Goal: Complete application form: Complete application form

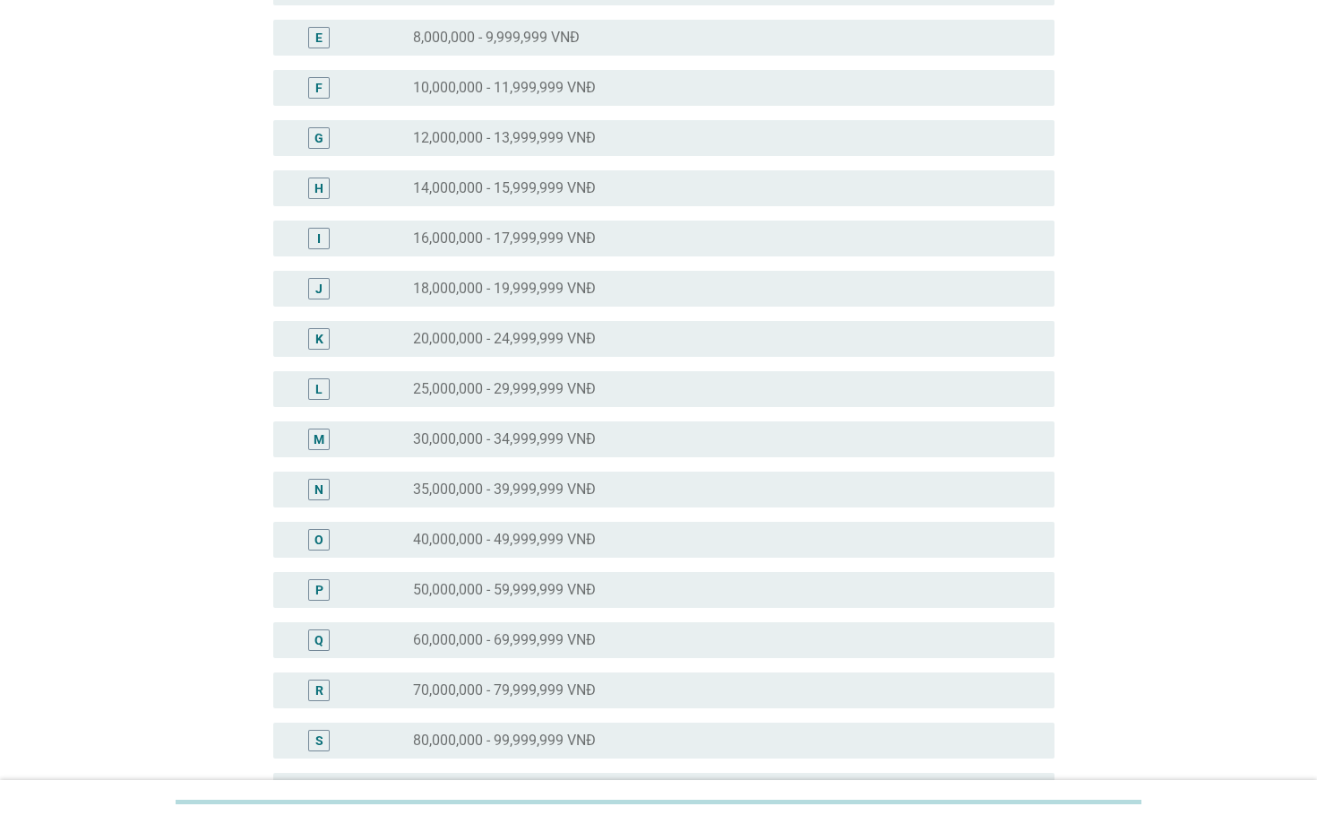
scroll to position [364, 0]
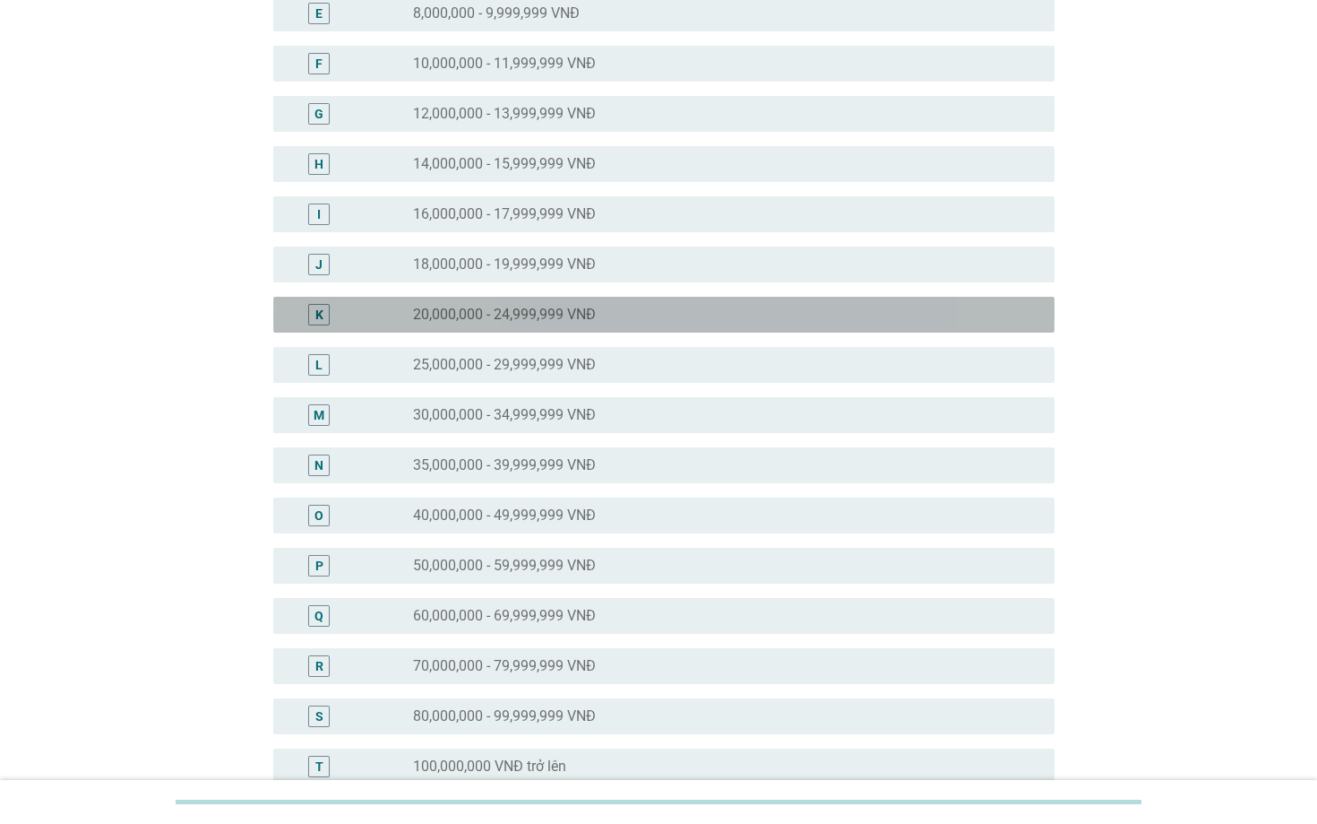
click at [451, 317] on label "20,000,000 - 24,999,999 VNĐ" at bounding box center [504, 315] width 183 height 18
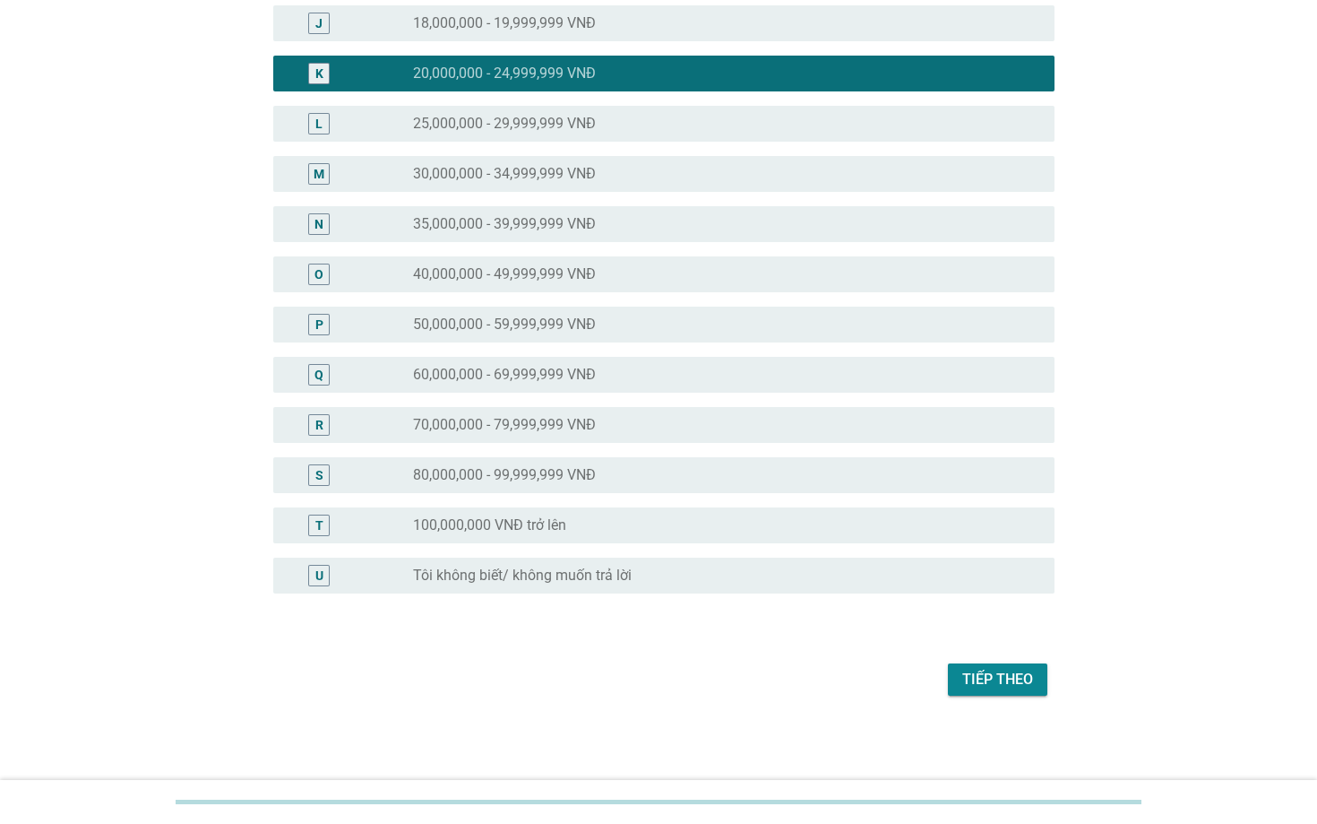
scroll to position [605, 0]
click at [997, 679] on div "Tiếp theo" at bounding box center [997, 679] width 71 height 22
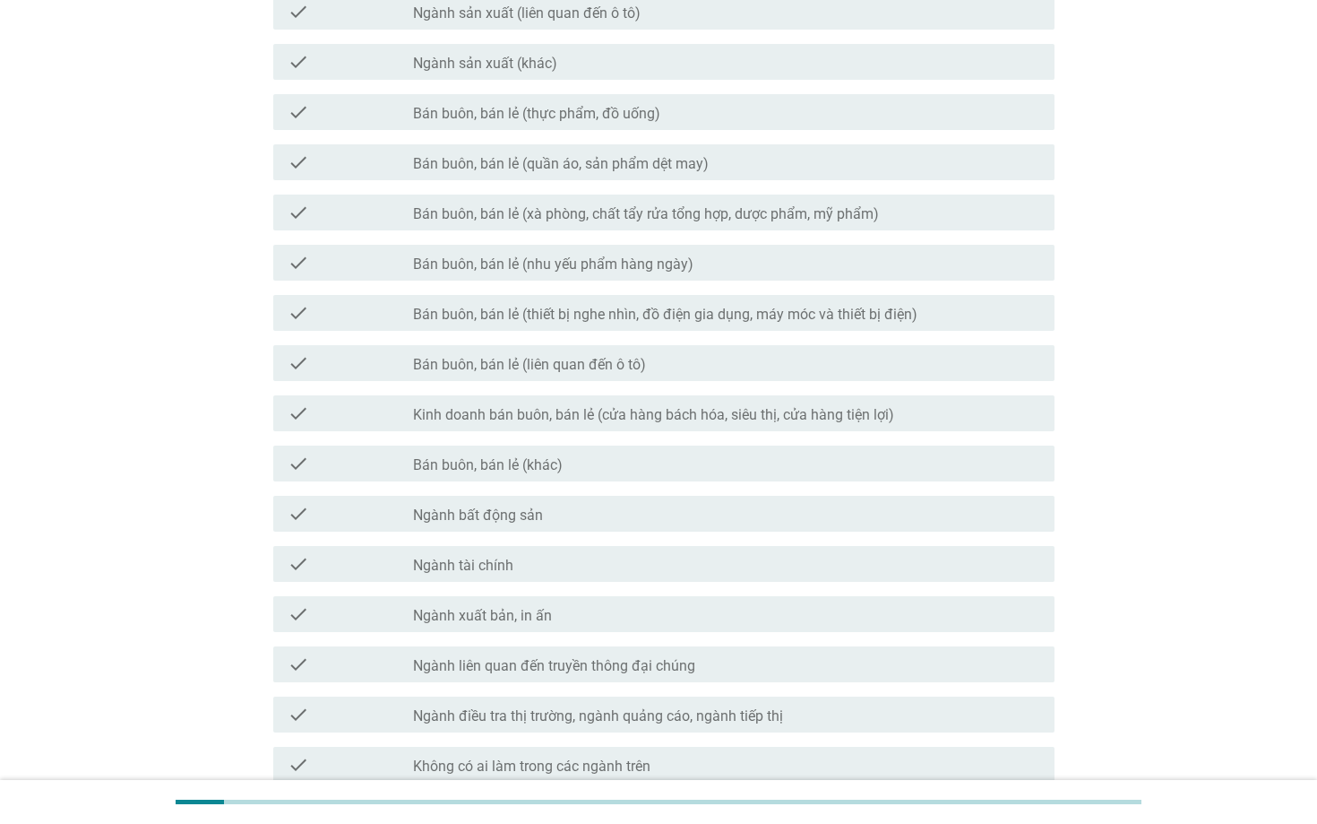
scroll to position [485, 0]
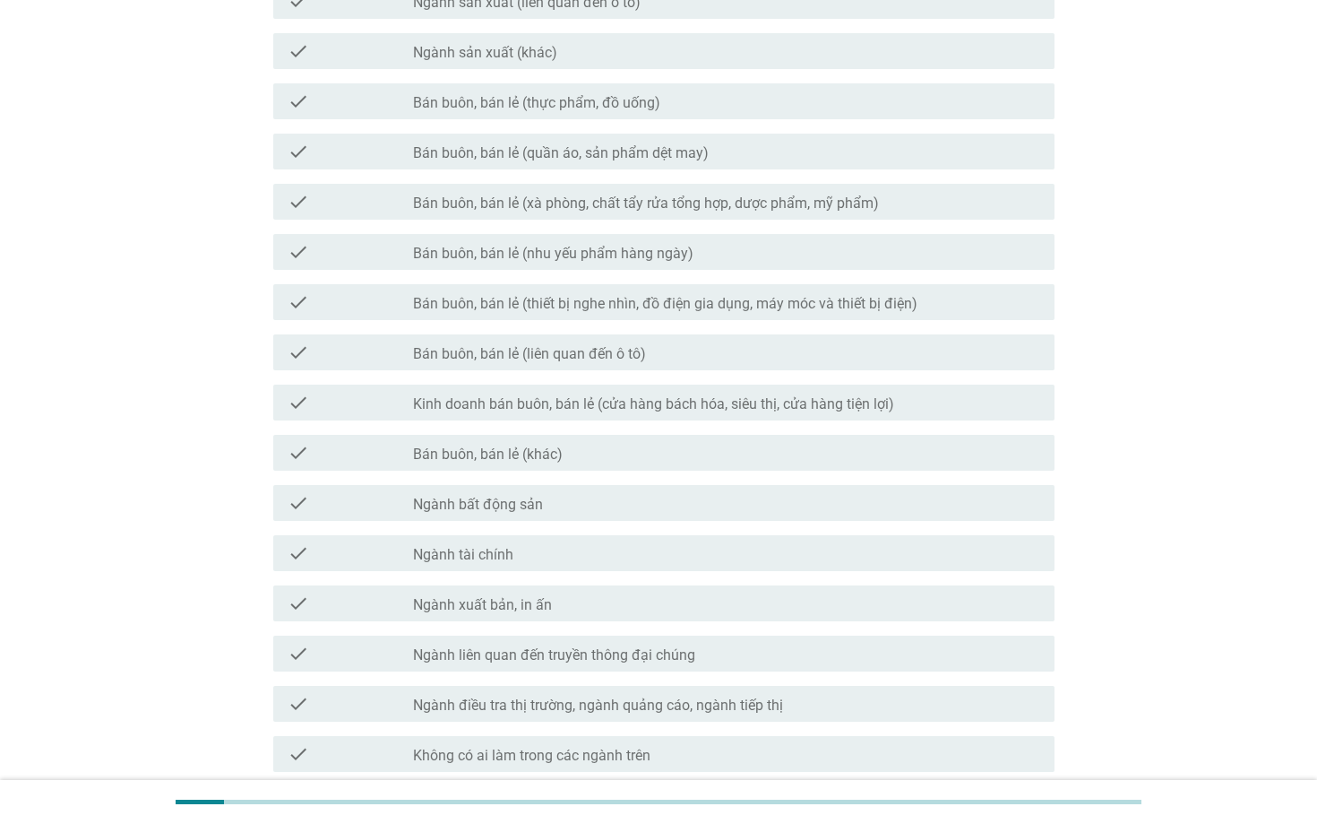
click at [543, 574] on div "check check_box_outline_blank Ngành tài chính" at bounding box center [659, 553] width 792 height 50
click at [538, 553] on div "check_box_outline_blank Ngành tài chính" at bounding box center [726, 553] width 627 height 22
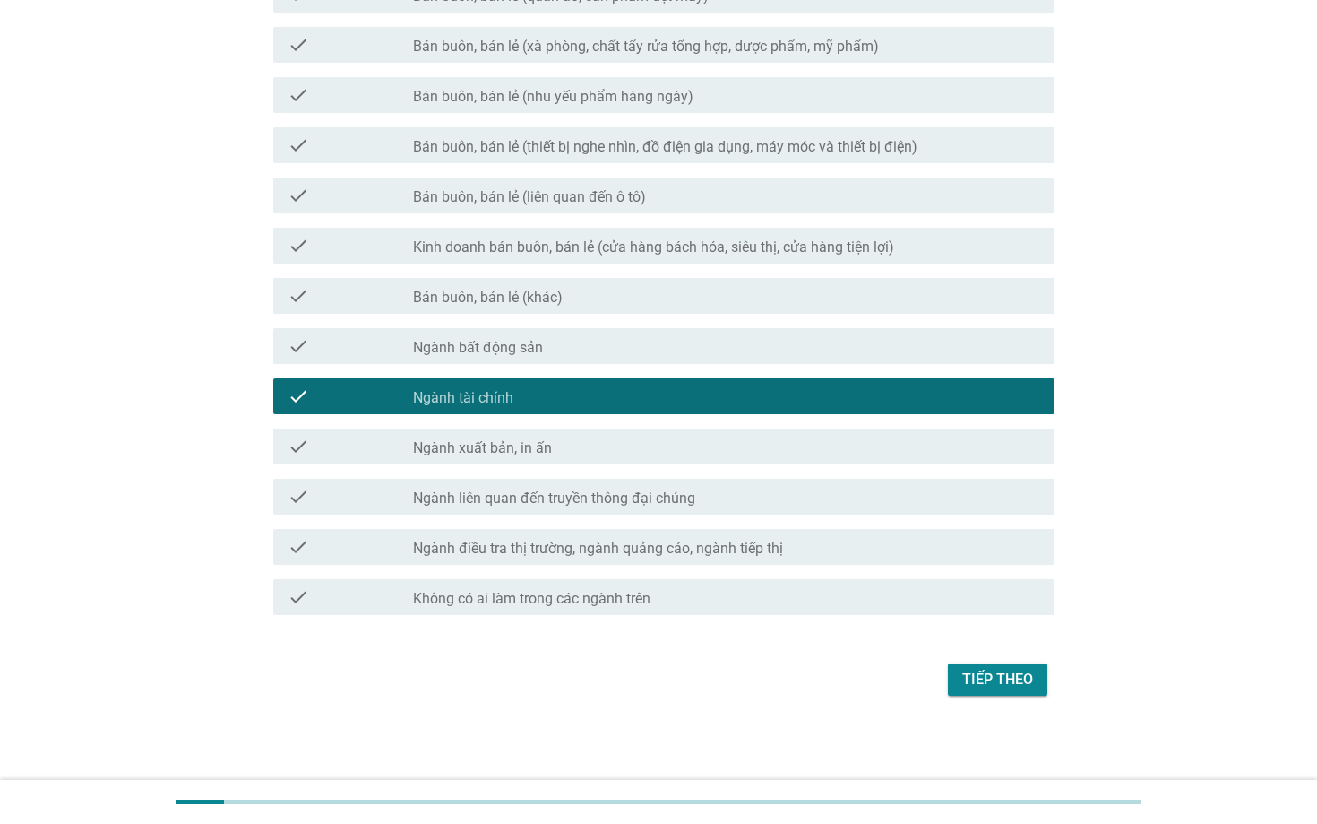
scroll to position [642, 0]
click at [983, 685] on div "Tiếp theo" at bounding box center [997, 679] width 71 height 22
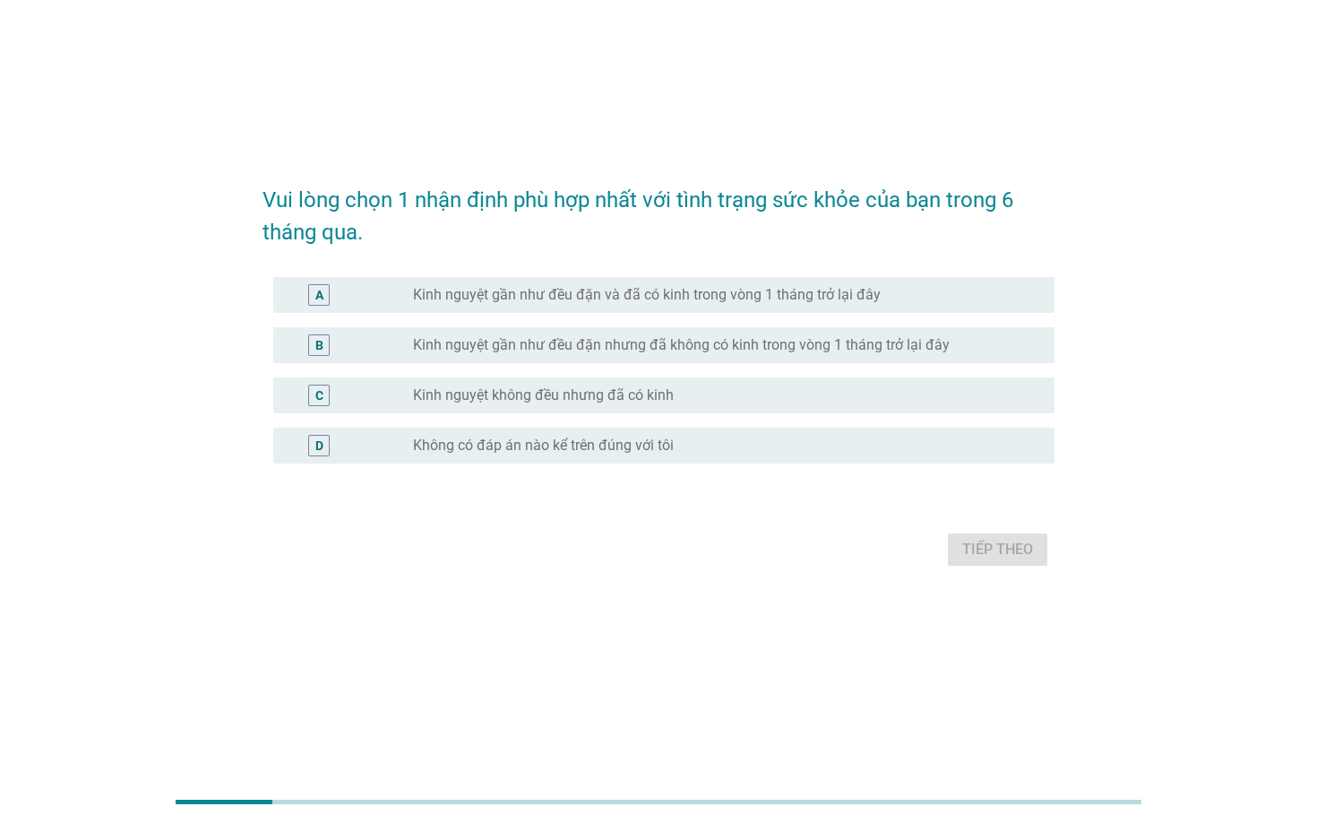
scroll to position [0, 0]
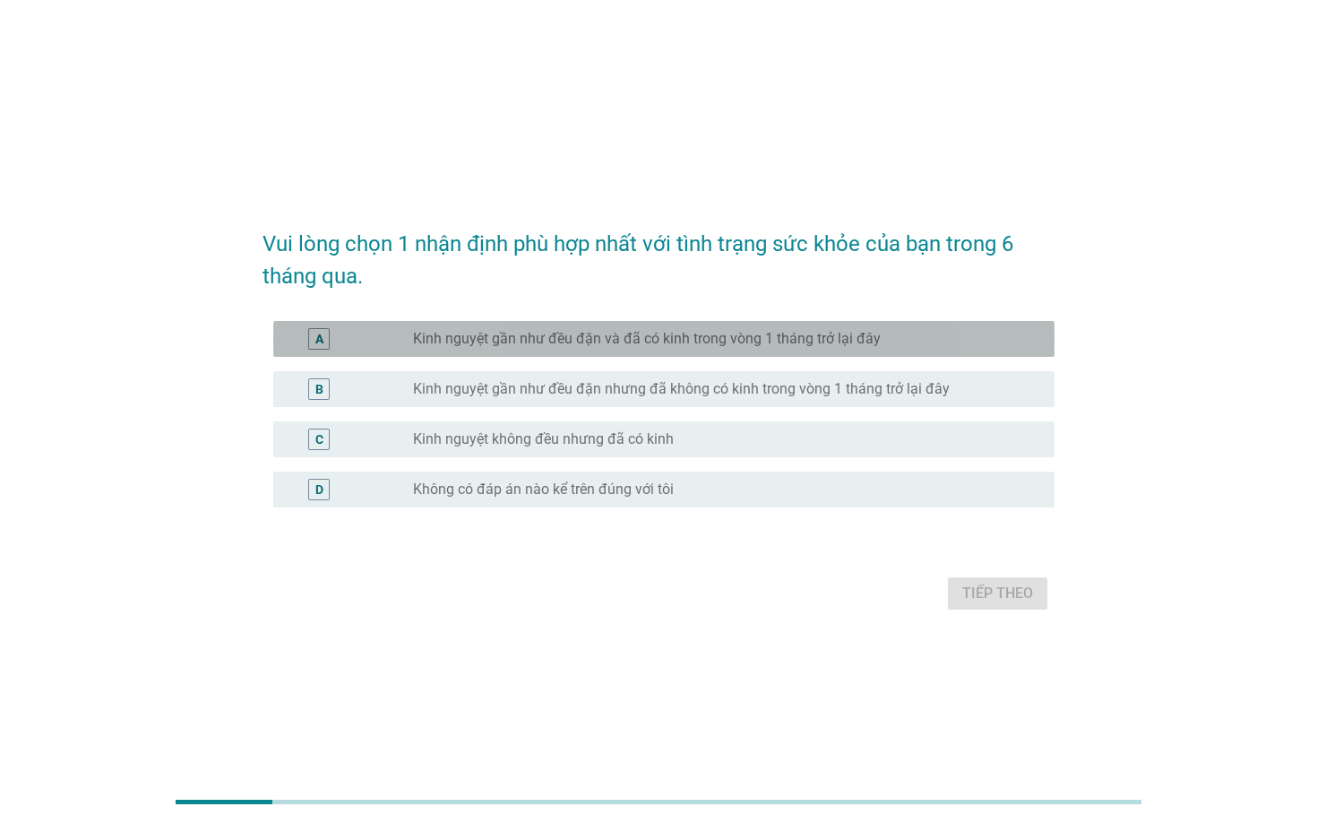
click at [704, 343] on label "Kinh nguyệt gần như đều đặn và đã có kinh trong vòng 1 tháng trở lại đây" at bounding box center [647, 339] width 468 height 18
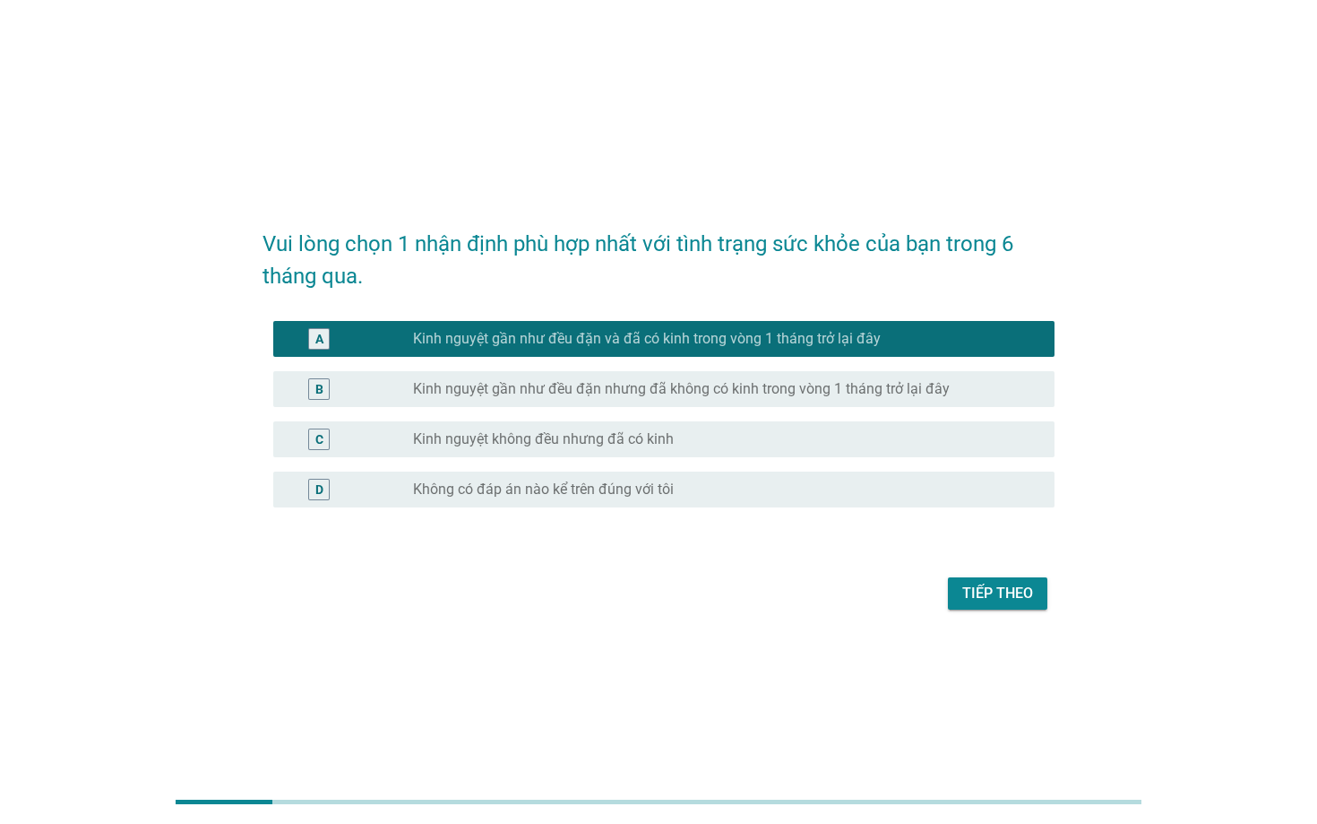
click at [968, 593] on div "Tiếp theo" at bounding box center [997, 593] width 71 height 22
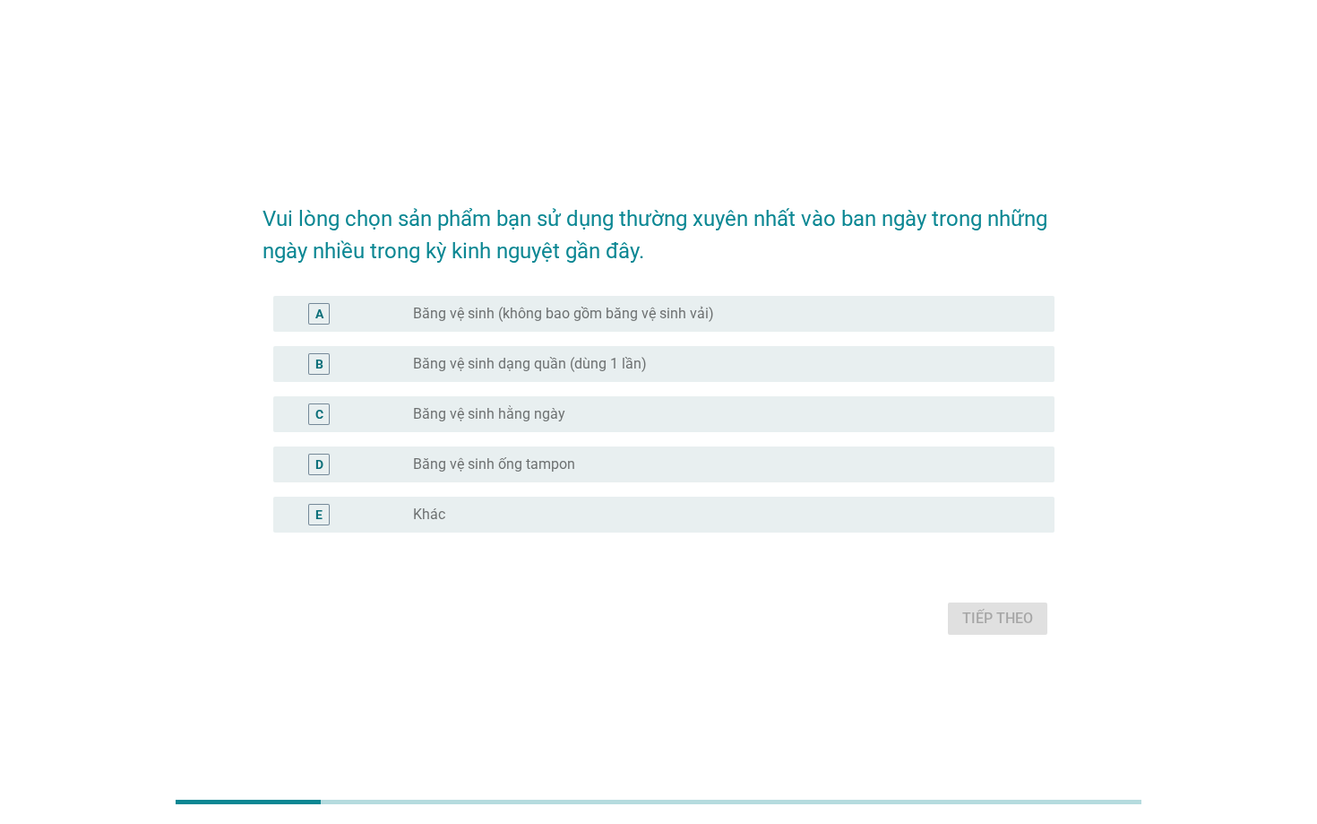
click at [614, 306] on label "Băng vệ sinh (không bao gồm băng vệ sinh vải)" at bounding box center [563, 314] width 301 height 18
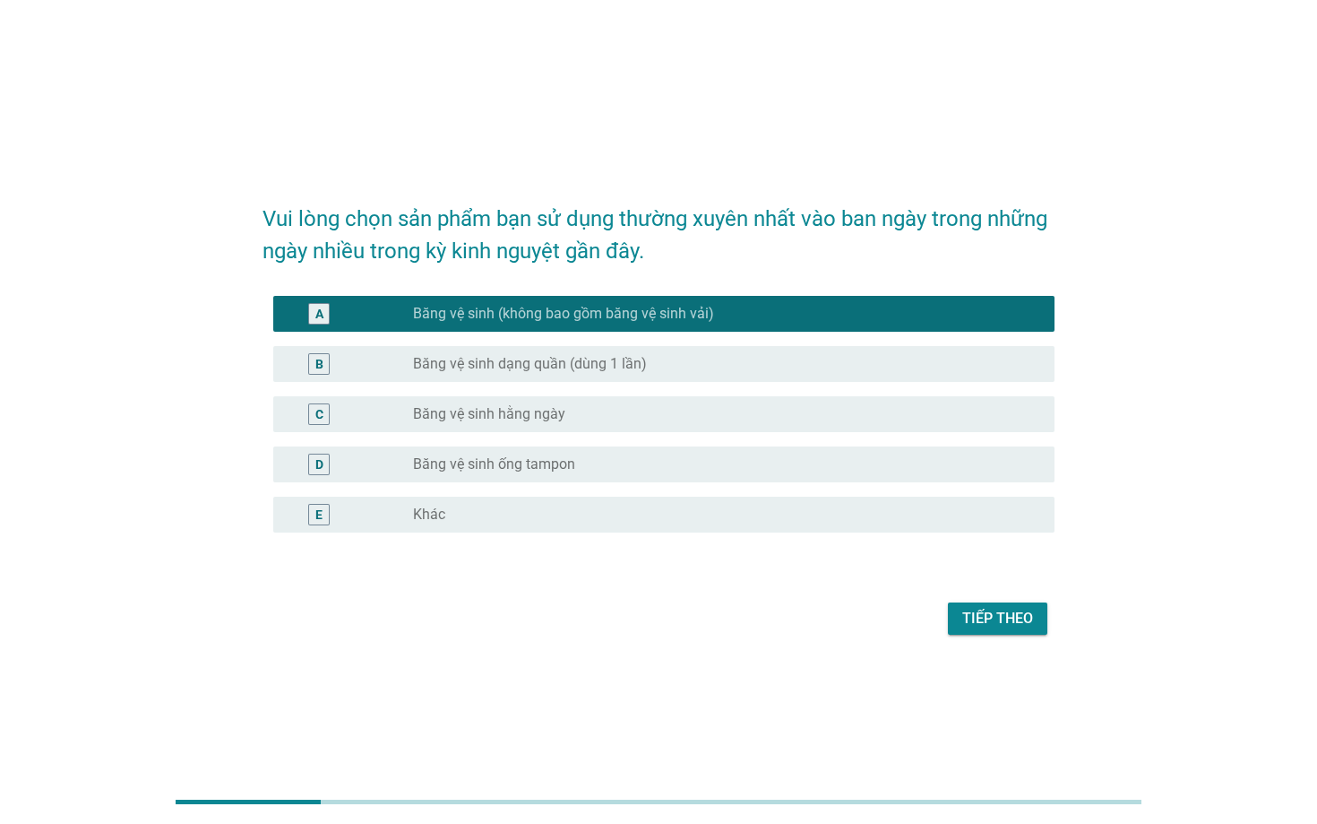
click at [988, 615] on div "Tiếp theo" at bounding box center [997, 619] width 71 height 22
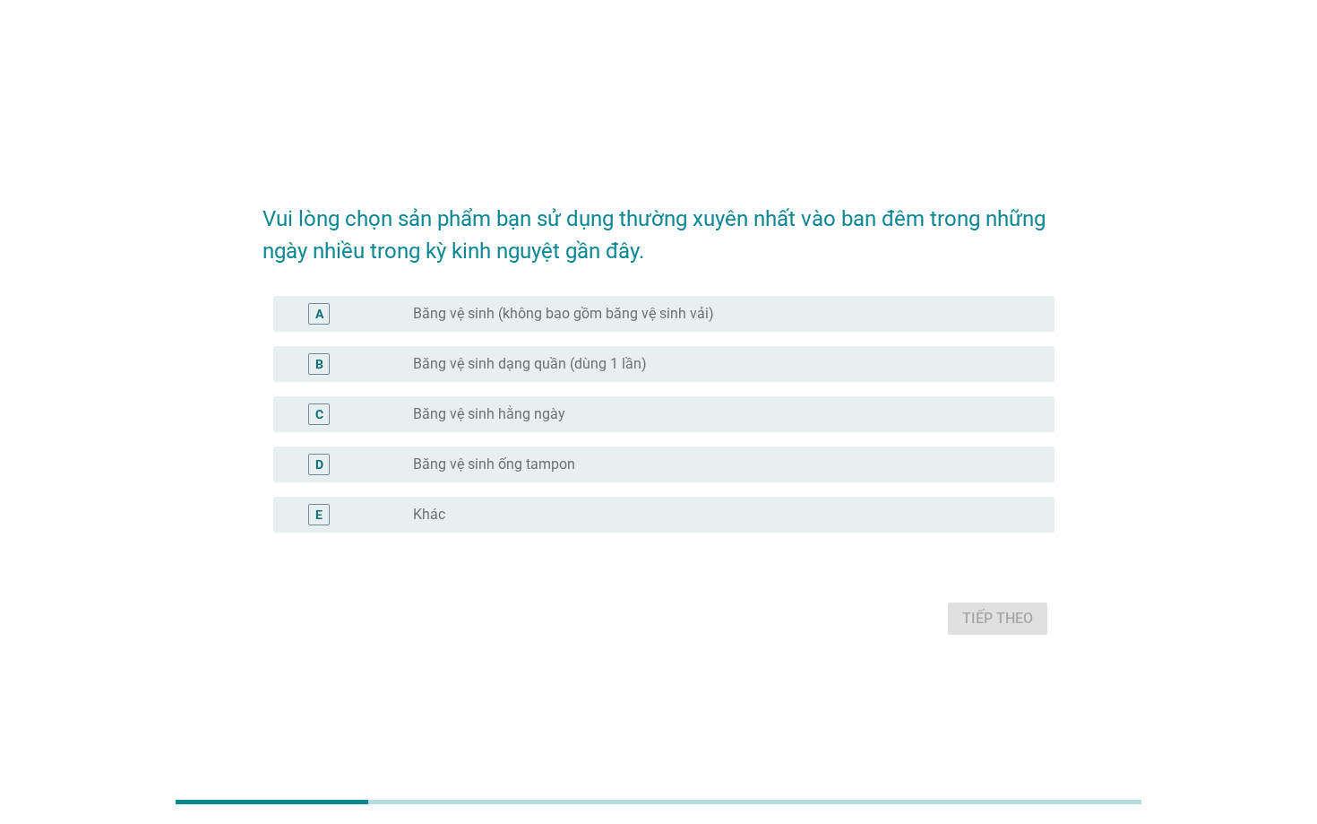
click at [544, 362] on label "Băng vệ sinh dạng quần (dùng 1 lần)" at bounding box center [530, 364] width 234 height 18
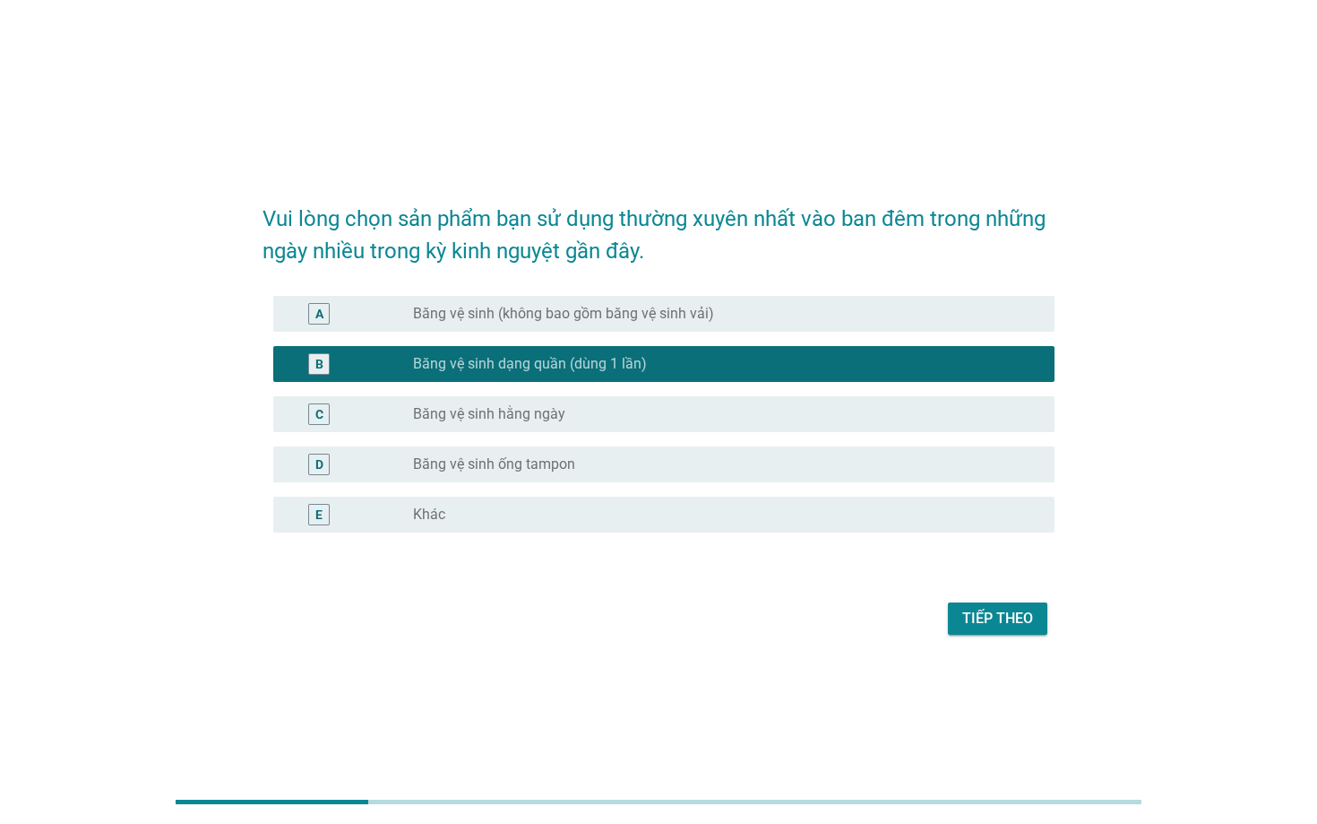
click at [979, 625] on div "Tiếp theo" at bounding box center [997, 619] width 71 height 22
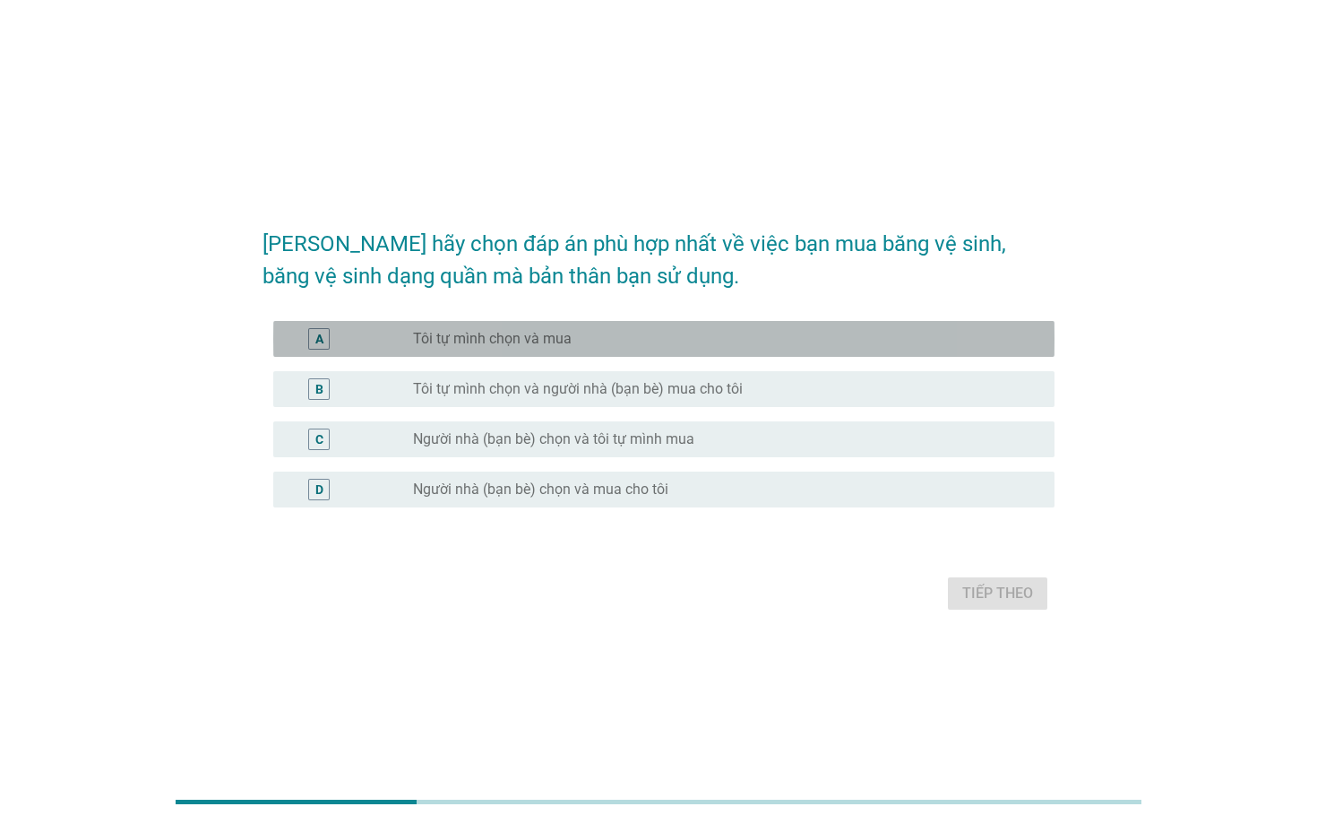
click at [635, 341] on div "radio_button_unchecked Tôi tự mình chọn và mua" at bounding box center [719, 339] width 613 height 18
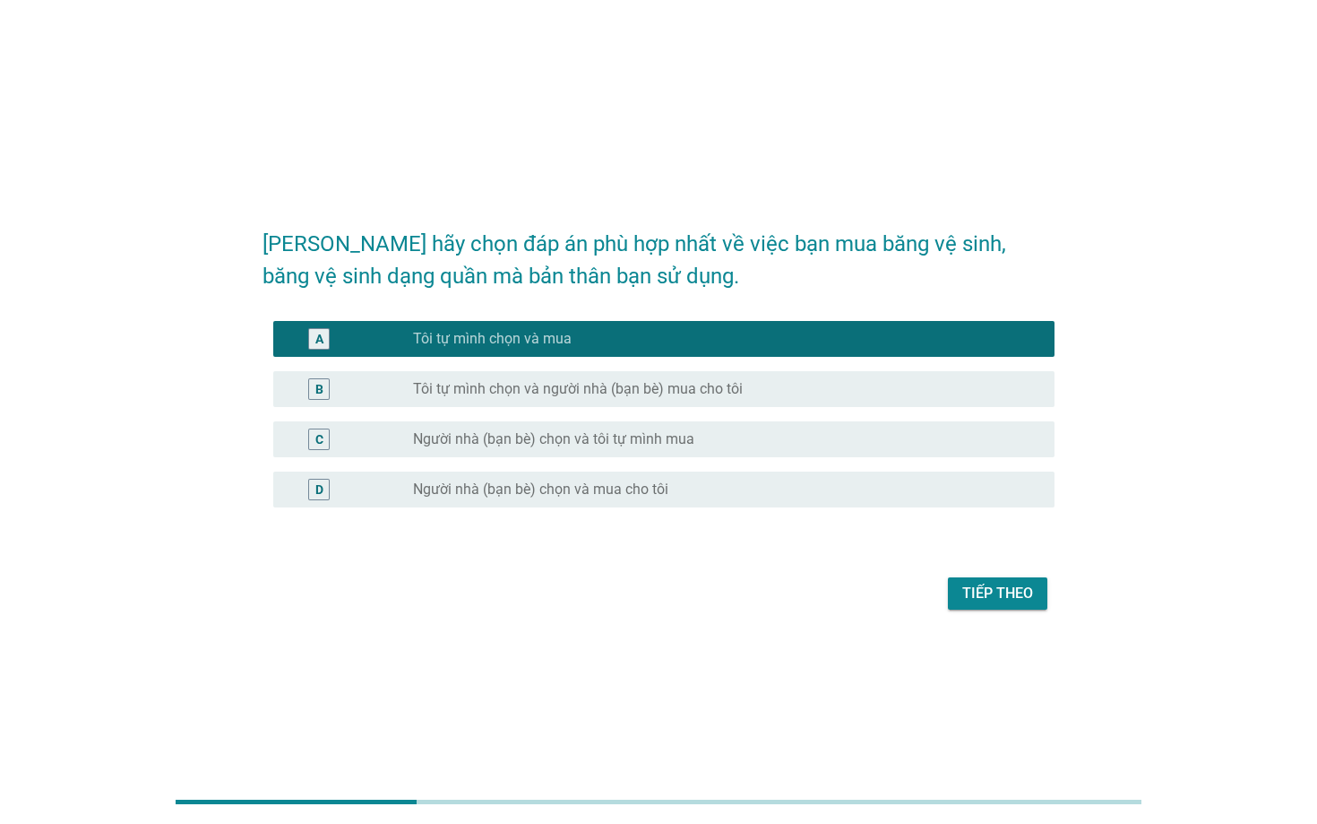
click at [694, 389] on label "Tôi tự mình chọn và người nhà (bạn bè) mua cho tôi" at bounding box center [578, 389] width 330 height 18
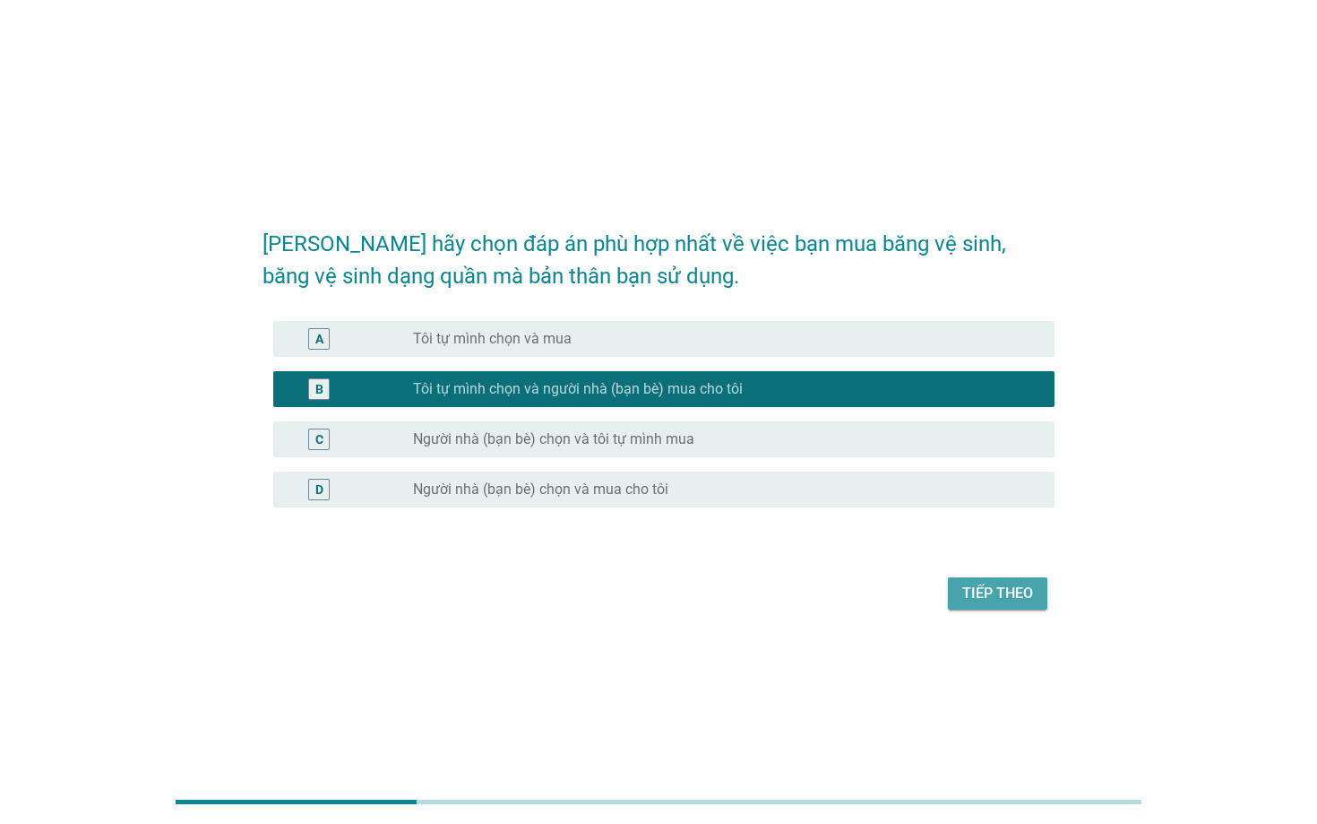
click at [1002, 591] on div "Tiếp theo" at bounding box center [997, 593] width 71 height 22
